Goal: Obtain resource: Obtain resource

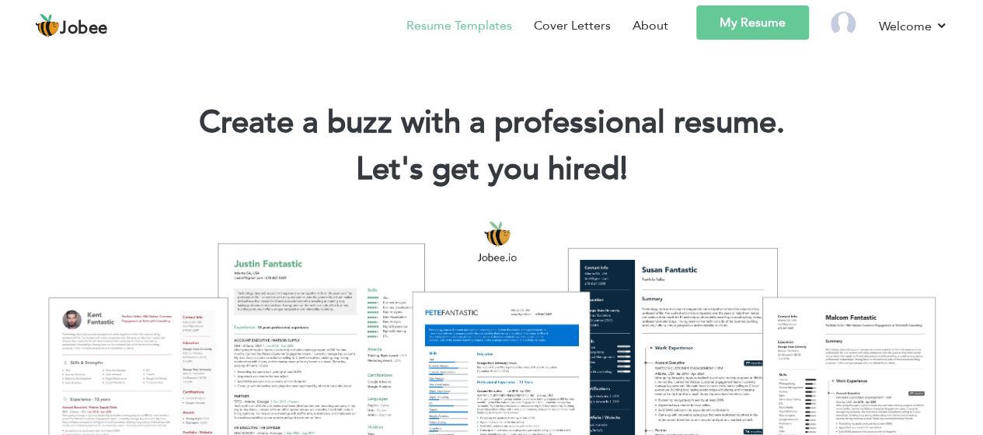
click at [476, 17] on link "Resume Templates" at bounding box center [460, 25] width 106 height 19
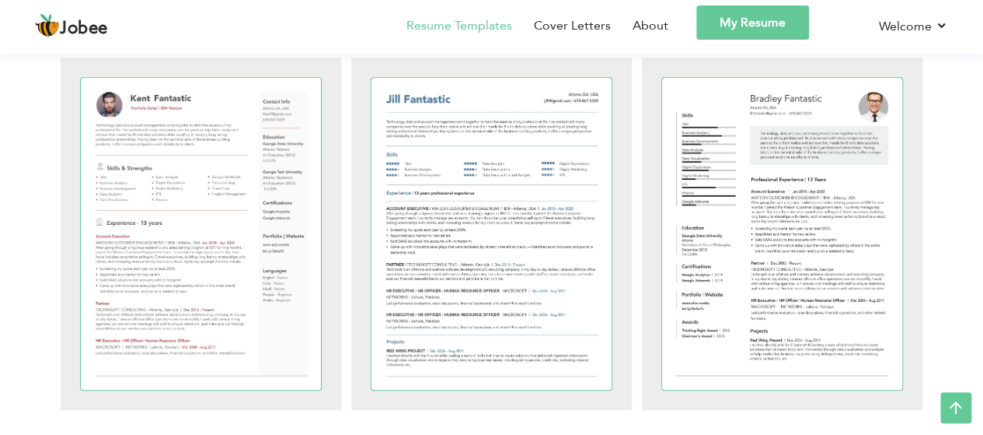
scroll to position [418, 0]
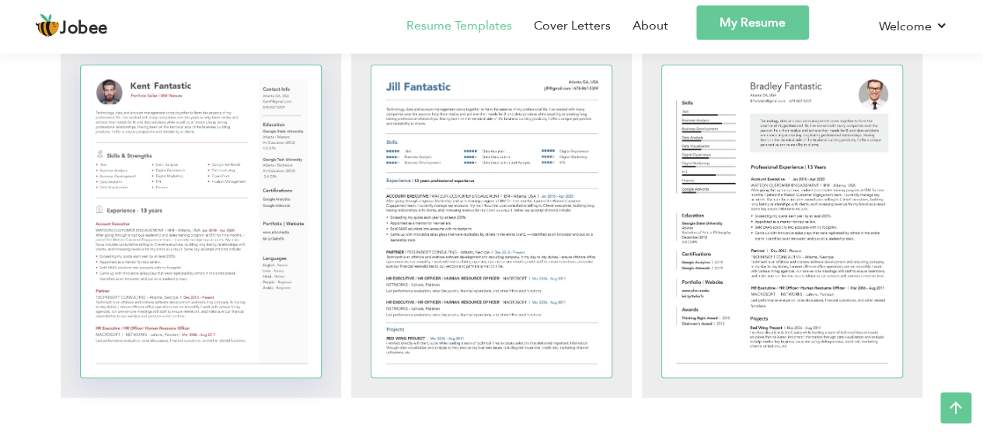
click at [224, 260] on div at bounding box center [201, 221] width 241 height 312
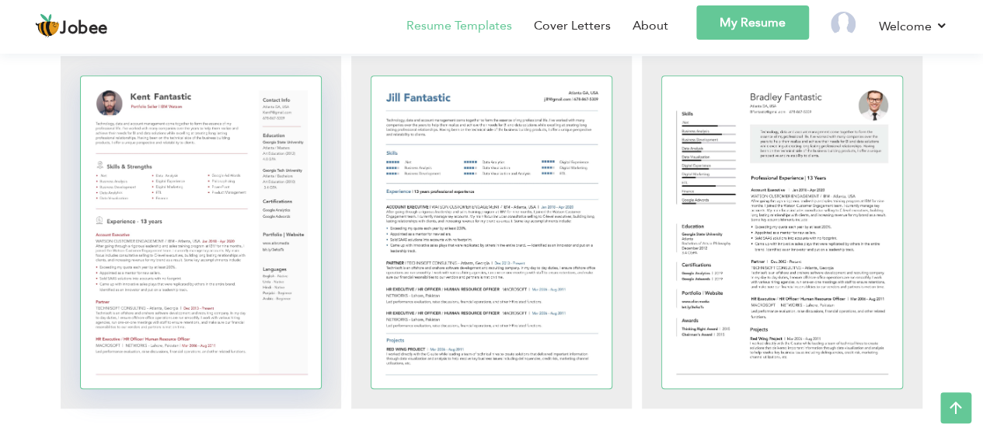
scroll to position [408, 0]
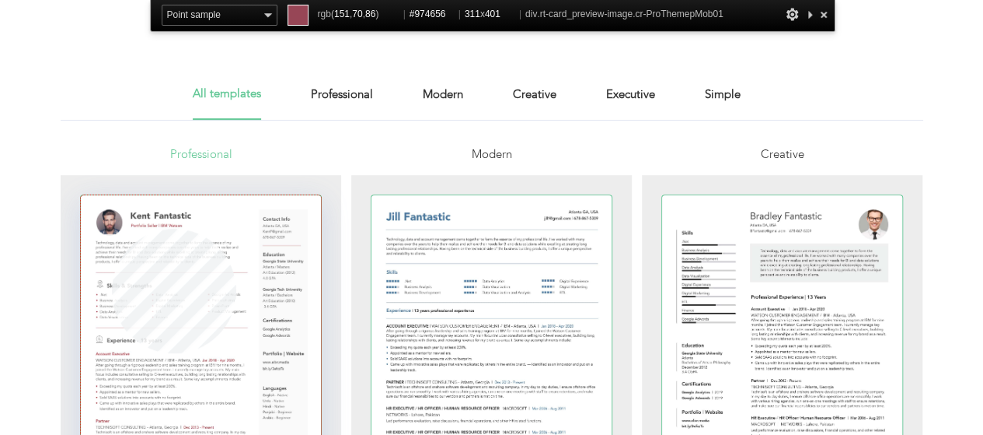
click at [112, 353] on div at bounding box center [201, 351] width 241 height 312
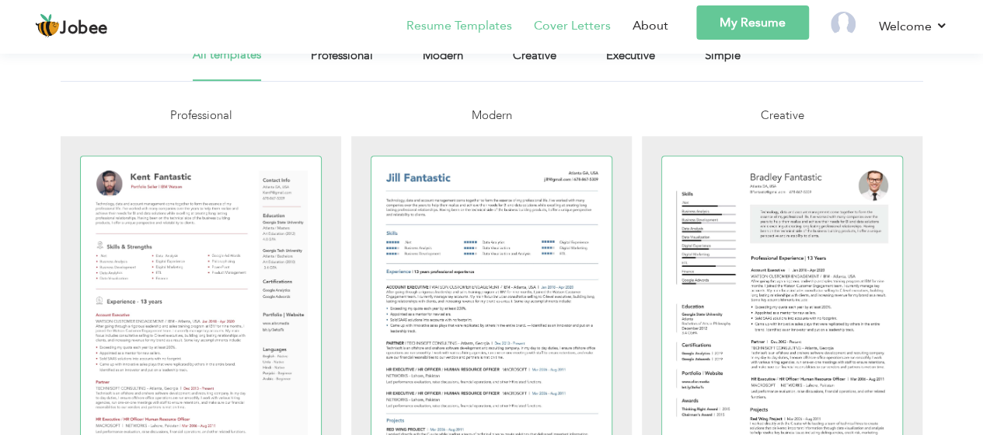
scroll to position [408, 0]
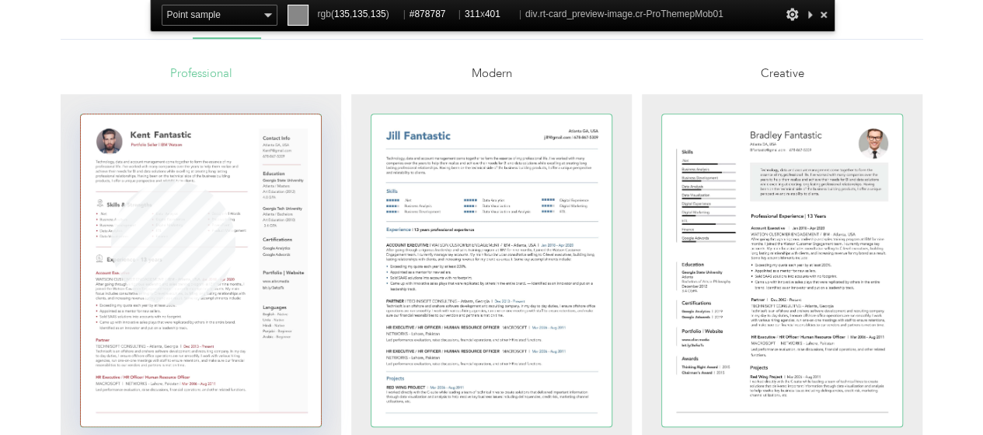
click at [111, 180] on div at bounding box center [201, 270] width 241 height 312
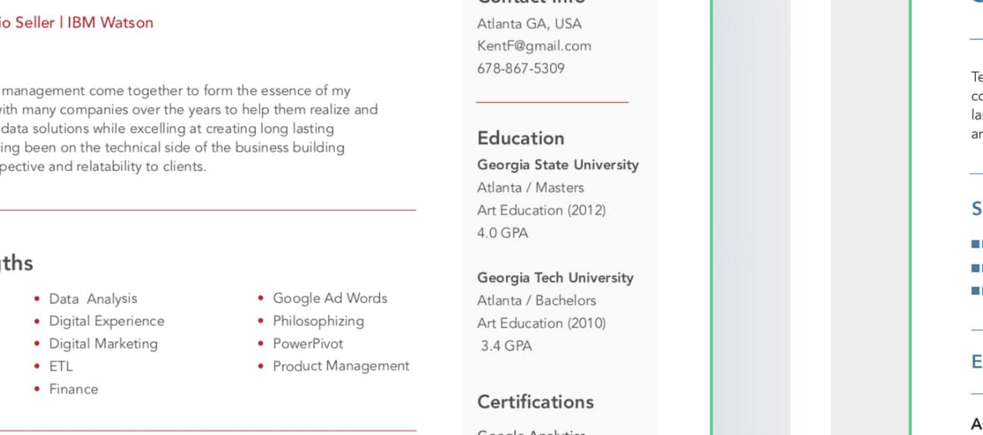
scroll to position [411, 0]
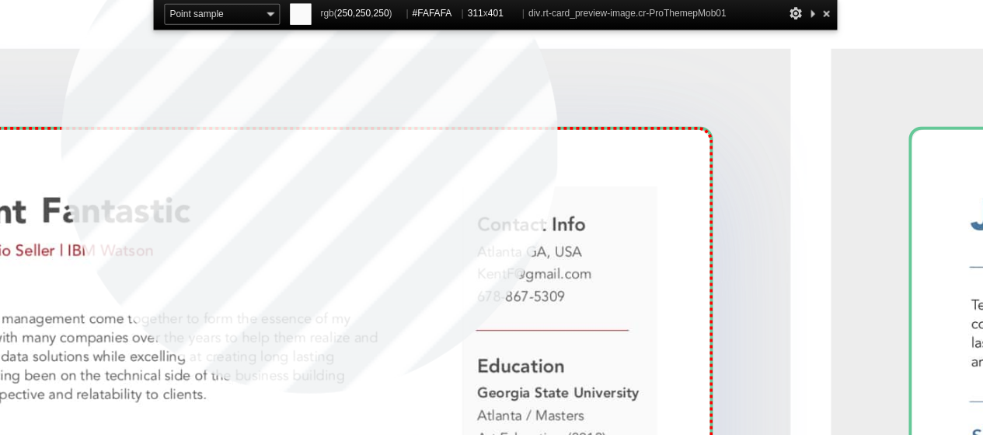
click at [302, 131] on div at bounding box center [201, 267] width 241 height 312
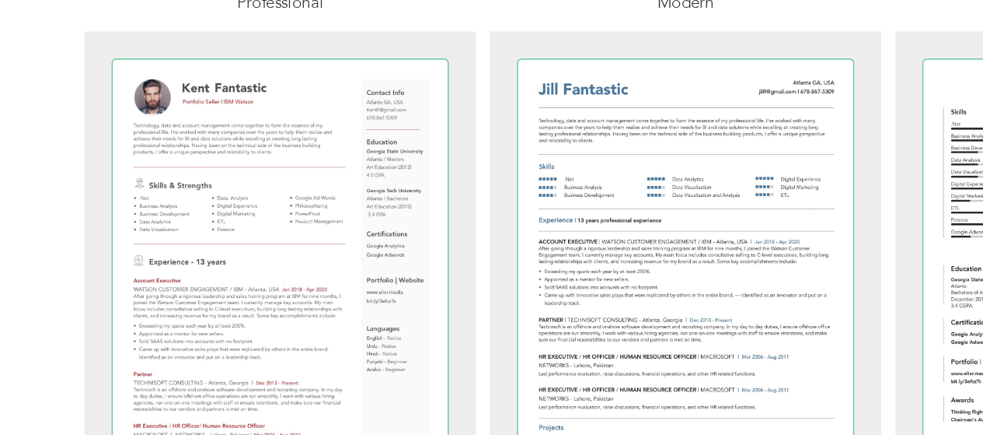
scroll to position [322, 0]
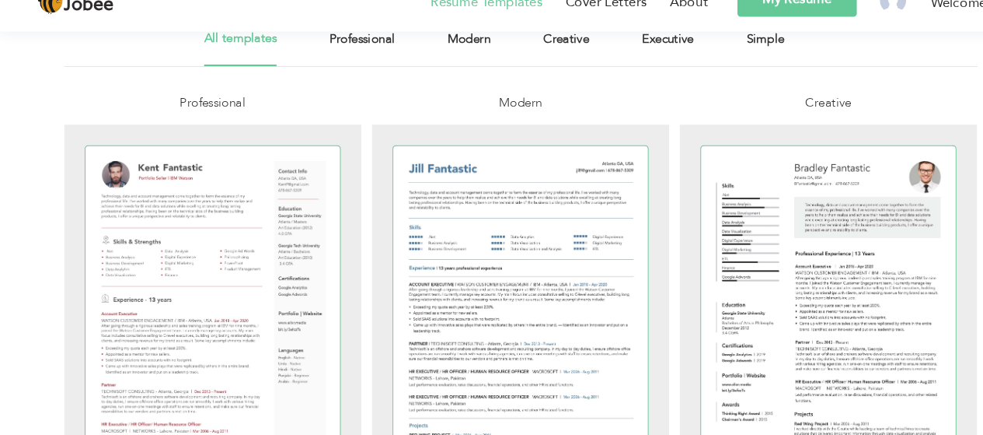
click at [352, 245] on div at bounding box center [491, 317] width 281 height 352
